Goal: Find specific page/section: Find specific page/section

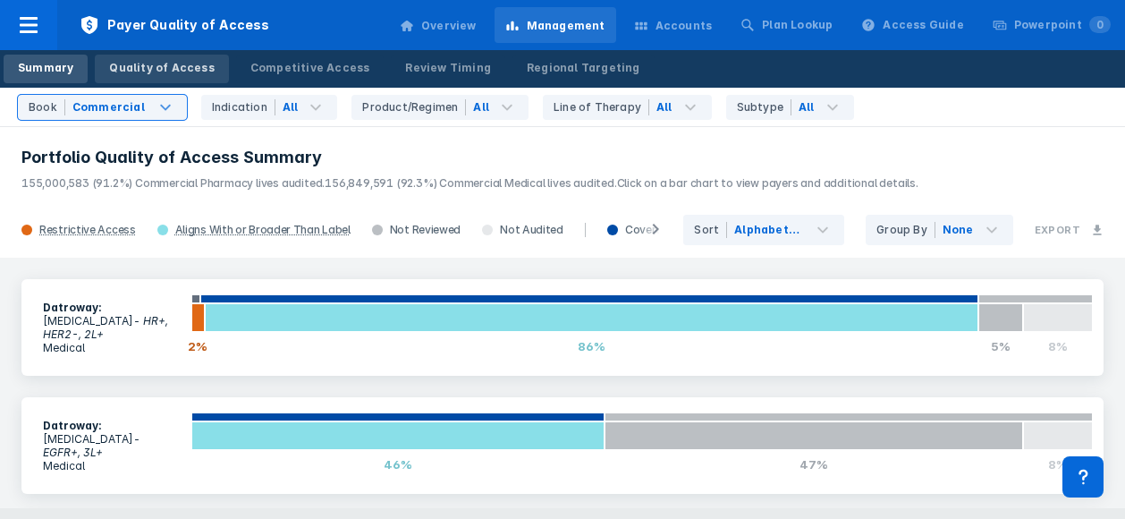
click at [154, 63] on div "Quality of Access" at bounding box center [161, 68] width 105 height 16
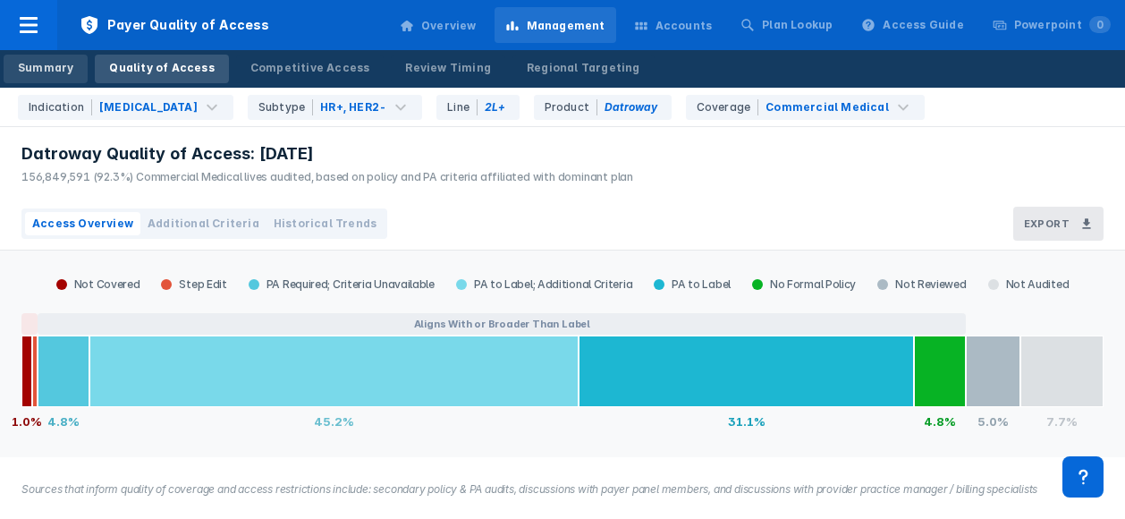
click at [17, 66] on link "Summary" at bounding box center [46, 69] width 84 height 29
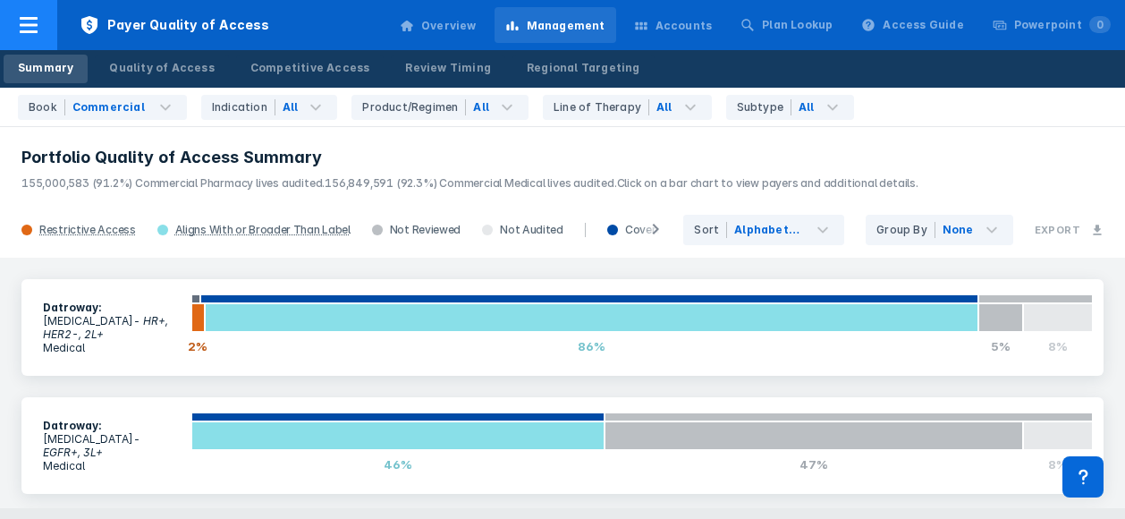
click at [24, 28] on icon at bounding box center [28, 24] width 21 height 21
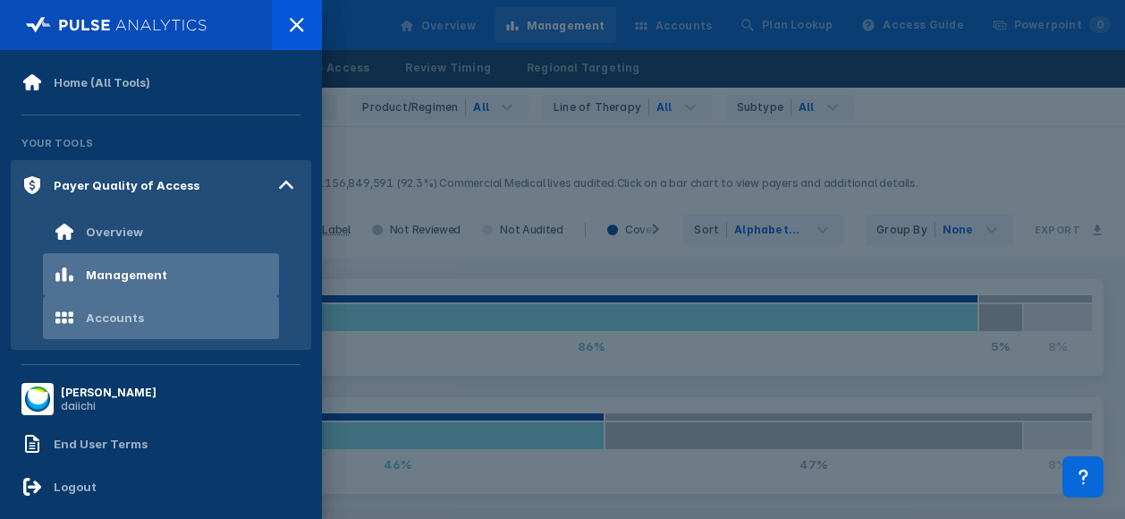
click at [114, 317] on div "Accounts" at bounding box center [115, 317] width 58 height 14
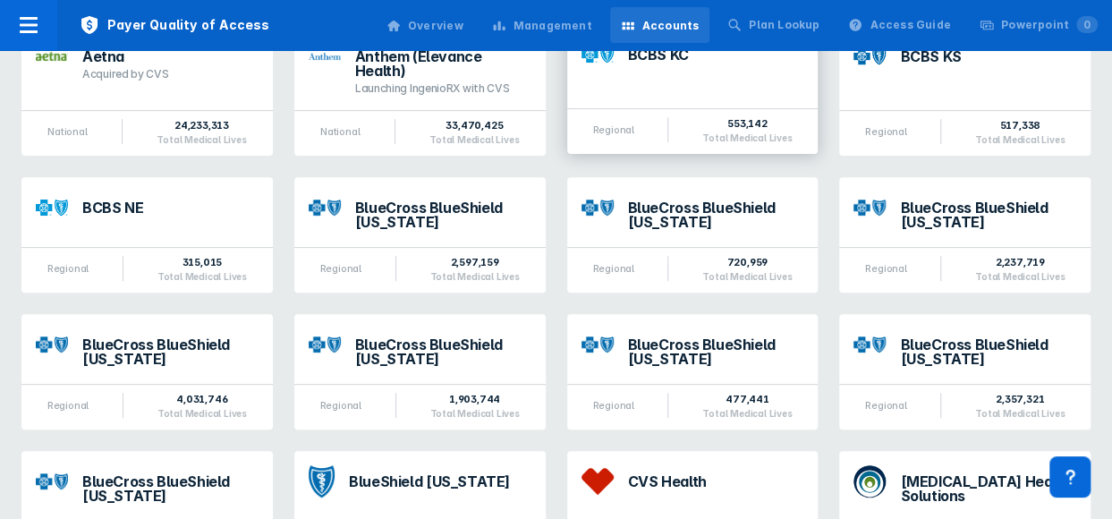
scroll to position [268, 0]
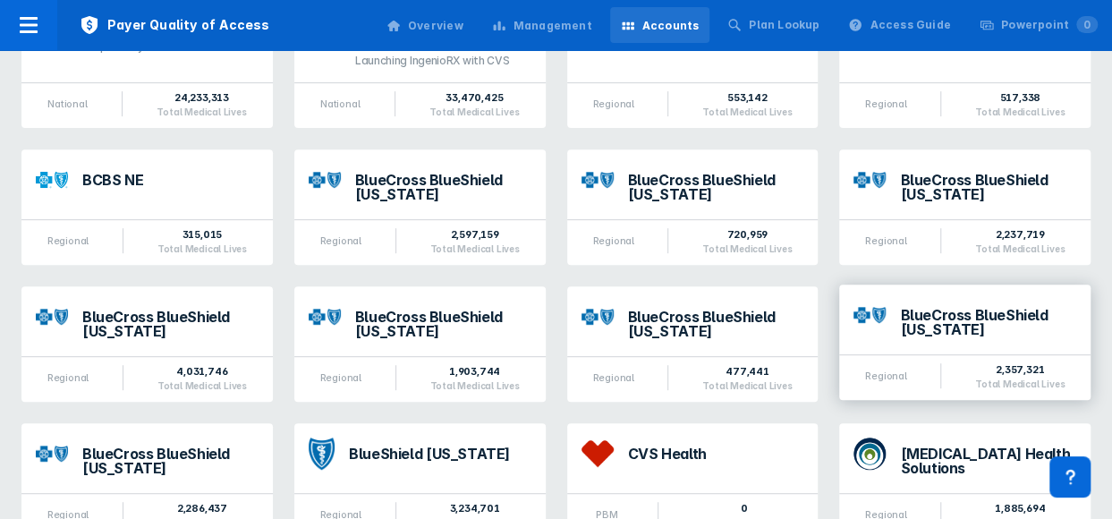
click at [973, 321] on div "BlueCross BlueShield [US_STATE]" at bounding box center [988, 322] width 176 height 29
